Goal: Transaction & Acquisition: Purchase product/service

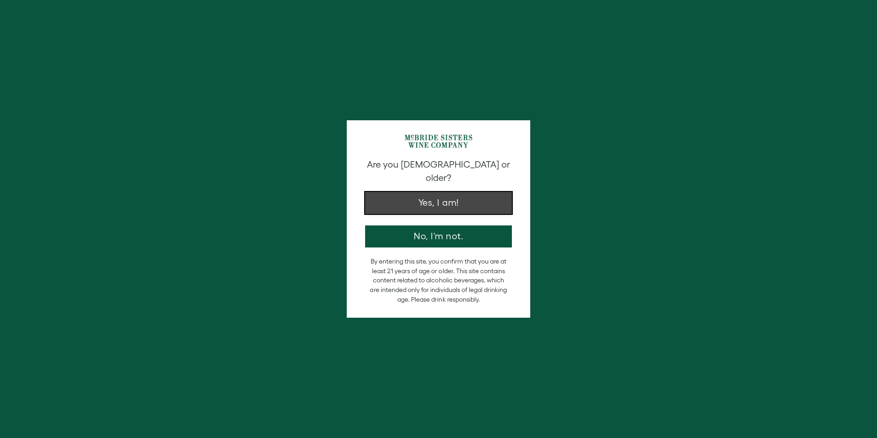
click at [438, 192] on button "Yes, I am!" at bounding box center [438, 203] width 147 height 22
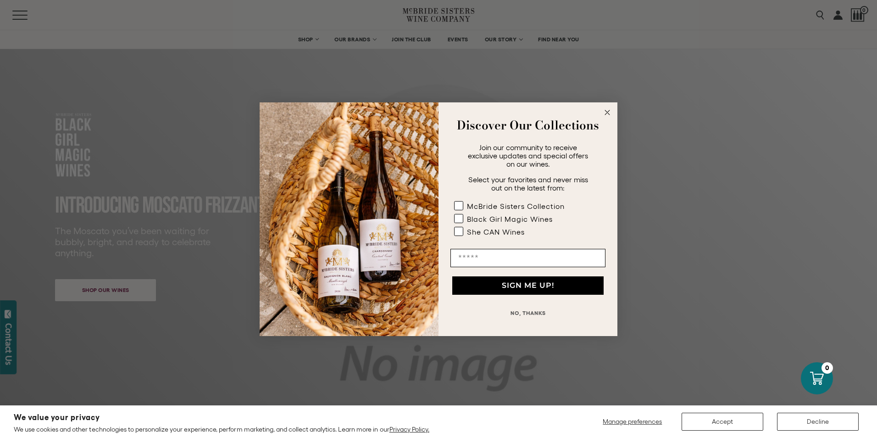
click at [605, 110] on icon "Close dialog" at bounding box center [607, 112] width 5 height 5
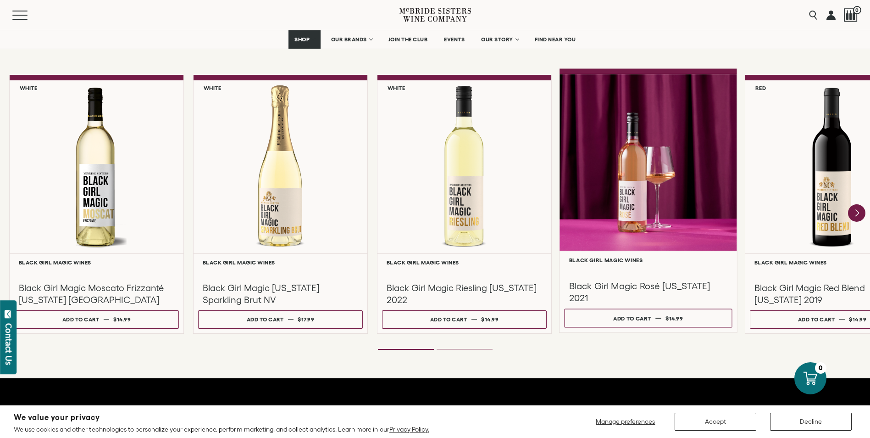
scroll to position [780, 0]
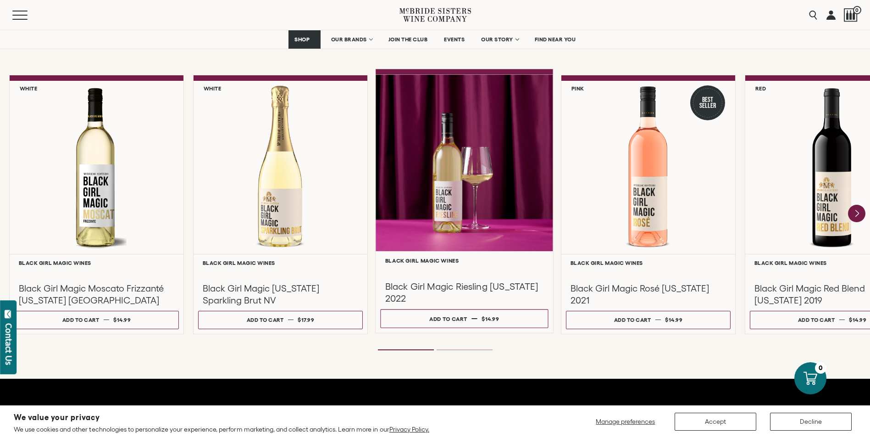
click at [453, 186] on div at bounding box center [464, 162] width 177 height 177
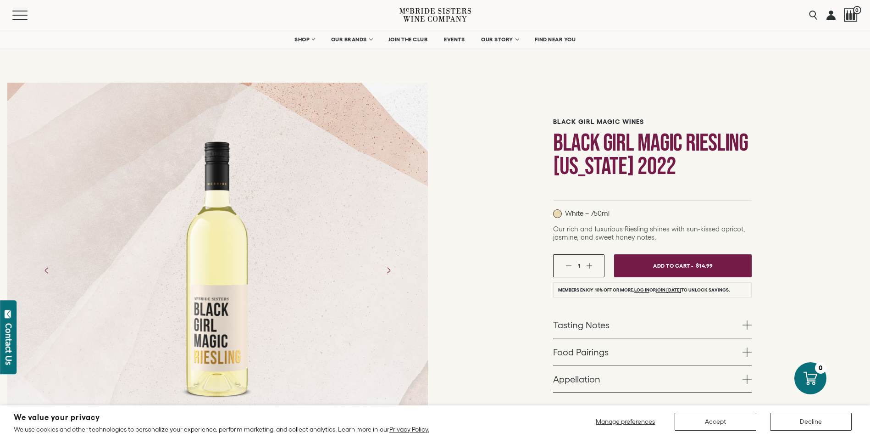
scroll to position [46, 0]
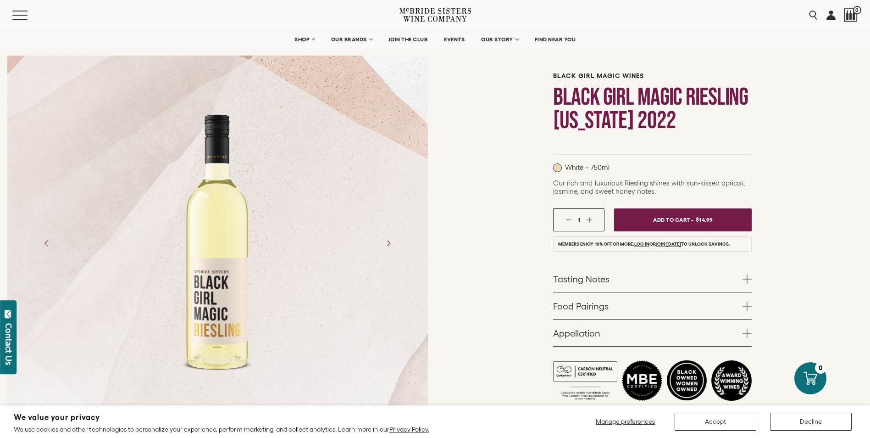
click at [581, 277] on link "Tasting Notes" at bounding box center [652, 278] width 199 height 27
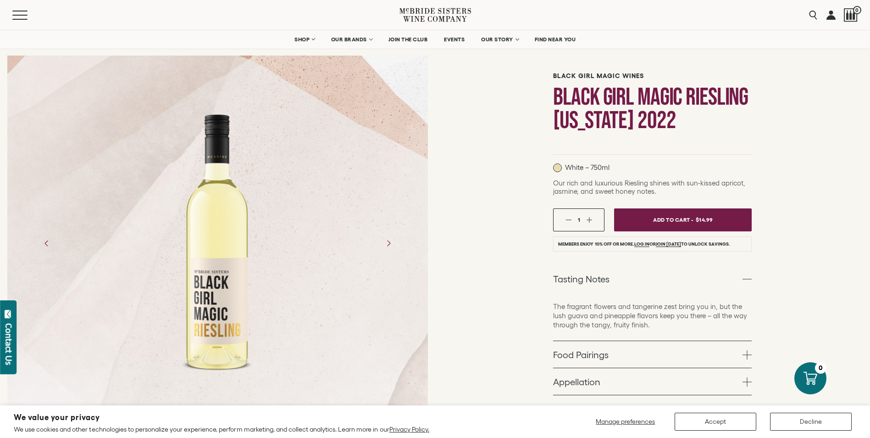
scroll to position [92, 0]
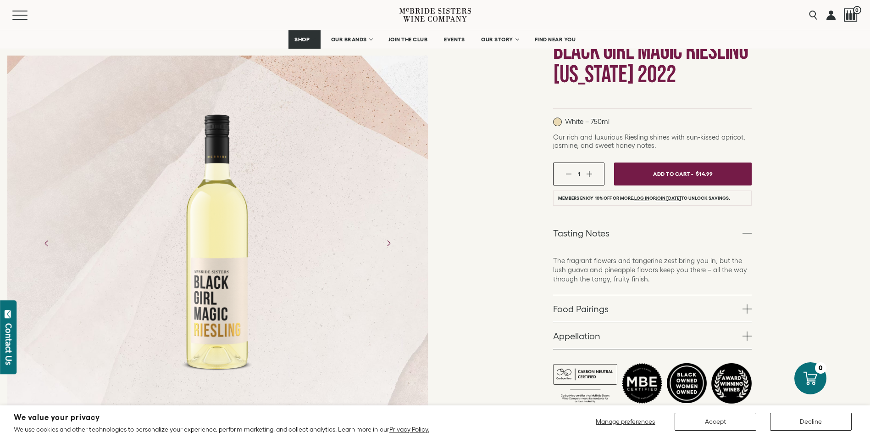
click at [744, 334] on span at bounding box center [747, 335] width 9 height 9
